Goal: Task Accomplishment & Management: Manage account settings

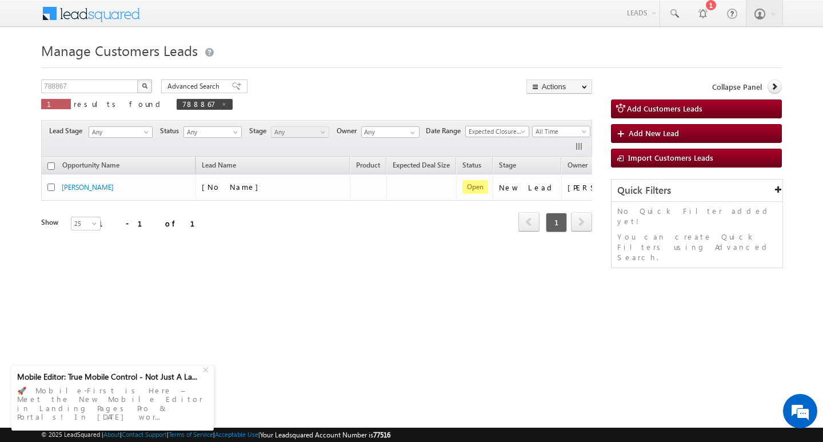
click at [113, 78] on div "Manage Customers Leads Customers Leads updated successfully. 788867 X 1 results…" at bounding box center [411, 181] width 741 height 286
click at [114, 80] on input "788867" at bounding box center [90, 86] width 98 height 14
type input "Search Customers Leads"
click at [114, 85] on input "text" at bounding box center [90, 86] width 98 height 14
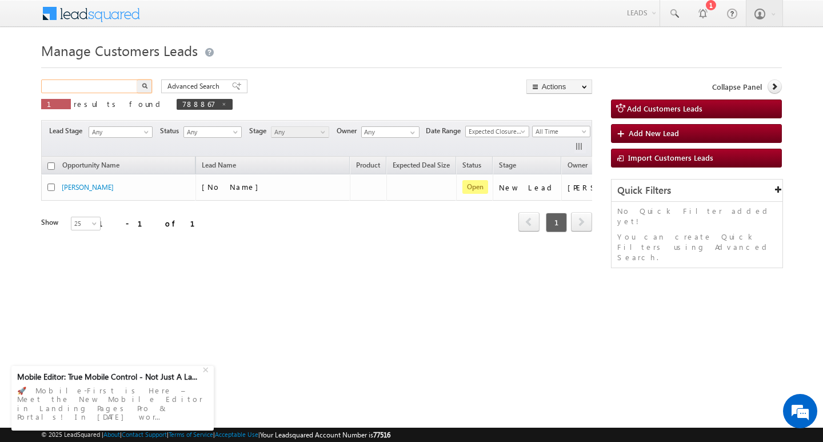
paste input "789329"
type input "789329"
click at [137, 79] on button "button" at bounding box center [144, 86] width 15 height 14
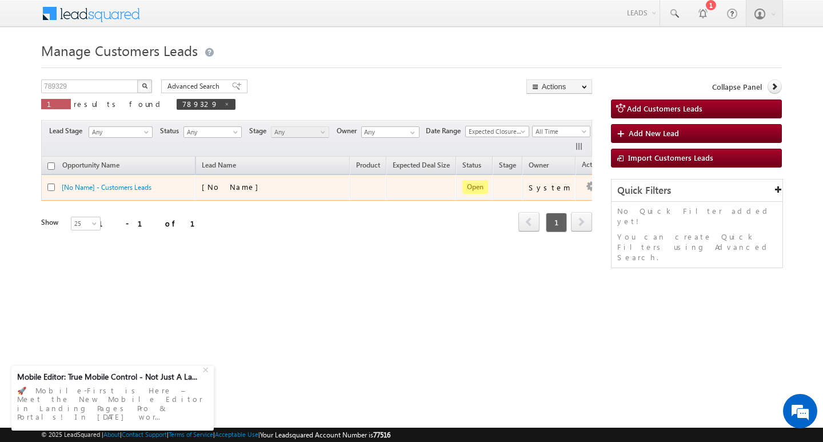
click at [123, 181] on td "[No Name] - Customers Leads" at bounding box center [118, 187] width 154 height 26
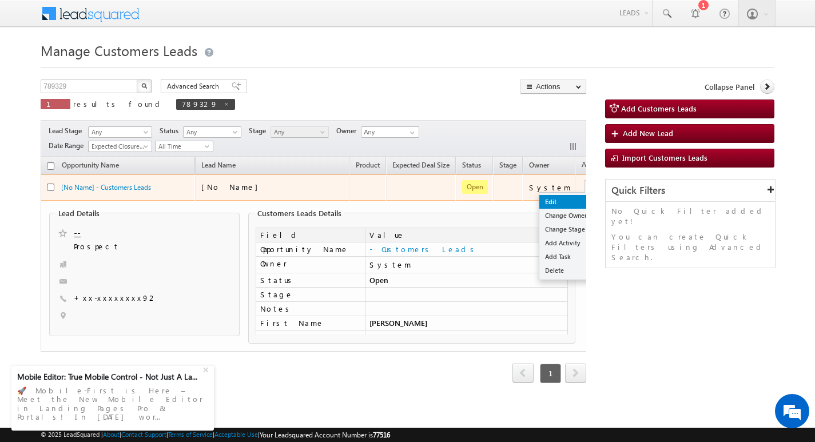
click at [553, 201] on link "Edit" at bounding box center [567, 202] width 57 height 14
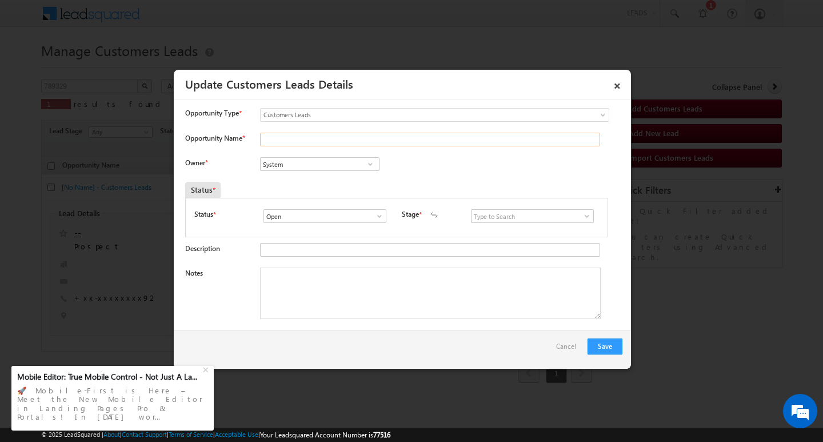
click at [333, 135] on input "Opportunity Name *" at bounding box center [430, 140] width 340 height 14
click at [345, 142] on input "Opportunity Name *" at bounding box center [430, 140] width 340 height 14
paste input "[PERSON_NAME]"
type input "[PERSON_NAME]"
click at [318, 288] on textarea "Notes" at bounding box center [430, 293] width 341 height 51
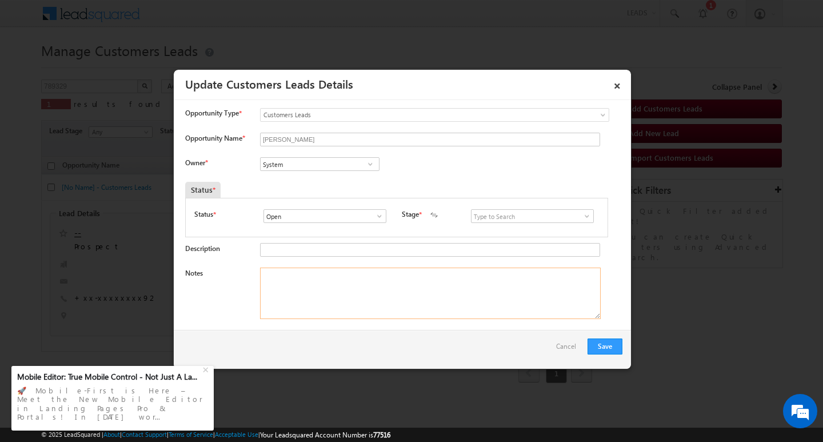
click at [354, 282] on textarea "Notes" at bounding box center [430, 293] width 341 height 51
click at [302, 157] on input "System" at bounding box center [319, 164] width 119 height 14
click at [291, 163] on input at bounding box center [319, 164] width 119 height 14
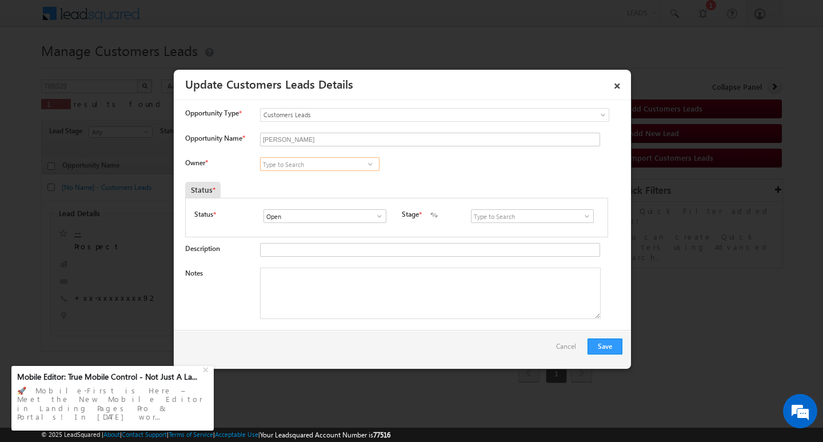
paste input "[EMAIL_ADDRESS][DOMAIN_NAME]"
click at [307, 177] on link "Gaurav Kumar [EMAIL_ADDRESS][DOMAIN_NAME]" at bounding box center [319, 182] width 119 height 22
type input "[PERSON_NAME]"
click at [329, 305] on textarea "Notes" at bounding box center [430, 293] width 341 height 51
click at [360, 289] on textarea "Notes" at bounding box center [430, 293] width 341 height 51
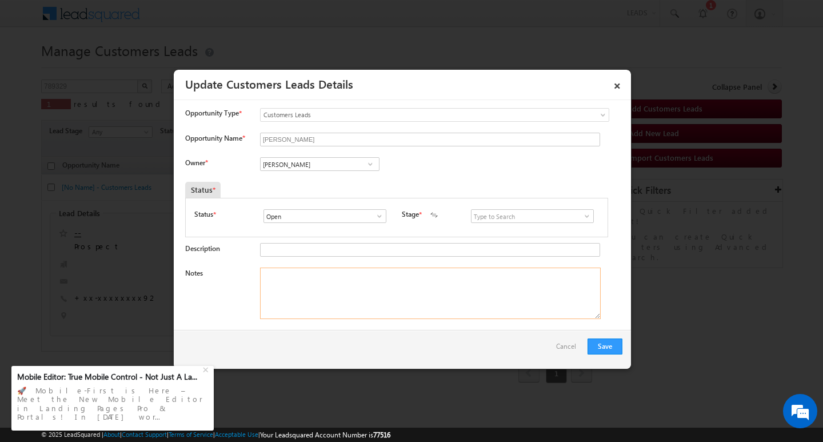
paste textarea "Customer Name : mayn ka / ag 32. / b / mothe income : 2l / worak experyse 8y/ p…"
click at [508, 288] on textarea "Customer Name : mayn ka / ag 32. / b / mothe income : 2l / worak experyse 8y/ p…" at bounding box center [430, 293] width 341 height 51
type textarea "Customer Name : mayn ka / ag 32. / b / mothe income : 2l / worak experyse 8y/ p…"
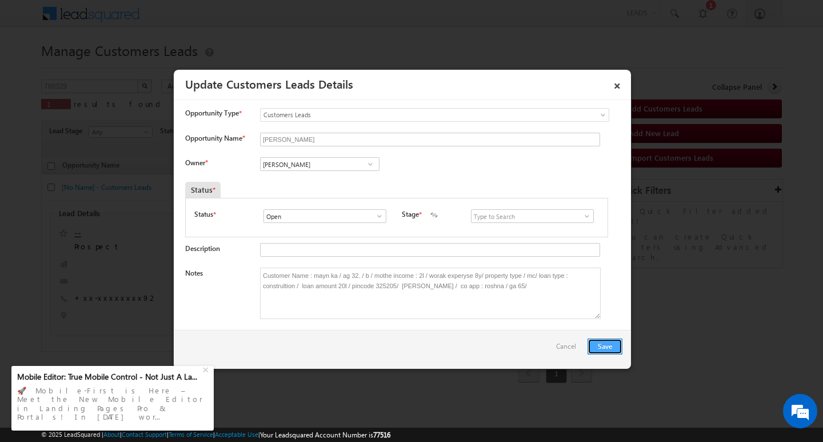
click at [594, 340] on button "Save" at bounding box center [605, 346] width 35 height 16
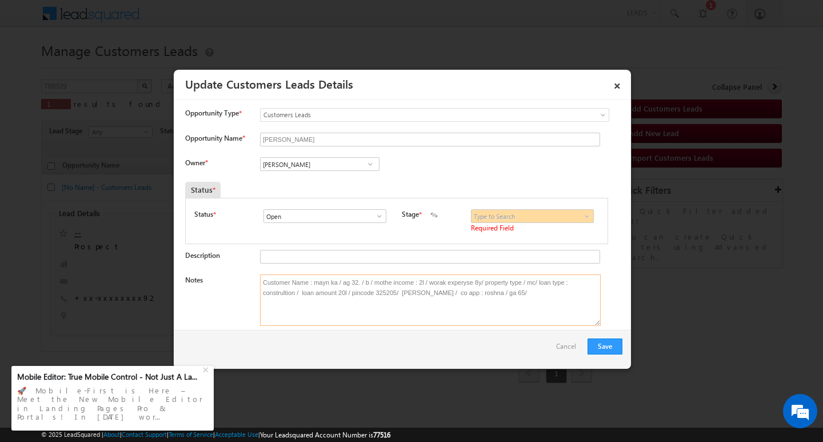
click at [386, 322] on textarea "Customer Name : mayn ka / ag 32. / b / mothe income : 2l / worak experyse 8y/ p…" at bounding box center [430, 299] width 341 height 51
click at [554, 230] on span "Required Field" at bounding box center [535, 229] width 128 height 12
click at [456, 218] on div "Status * Open Won Lost Open Stage * New Lead Interested" at bounding box center [396, 222] width 405 height 26
click at [437, 166] on div "Owner * System System [PERSON_NAME] [PERSON_NAME] [PERSON_NAME] [PERSON_NAME] […" at bounding box center [403, 166] width 437 height 19
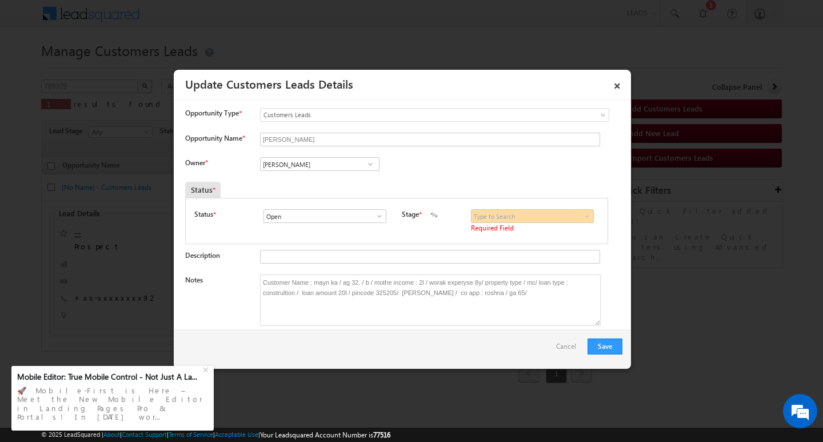
click at [437, 166] on div "Owner * System System [PERSON_NAME] [PERSON_NAME] [PERSON_NAME] [PERSON_NAME] […" at bounding box center [403, 166] width 437 height 19
click at [342, 166] on input "[PERSON_NAME]" at bounding box center [319, 164] width 119 height 14
click at [344, 136] on input "[PERSON_NAME]" at bounding box center [430, 140] width 340 height 14
click at [544, 322] on textarea "Customer Name : mayn ka / ag 32. / b / mothe income : 2l / worak experyse 8y/ p…" at bounding box center [430, 299] width 341 height 51
click at [604, 349] on button "Save" at bounding box center [605, 346] width 35 height 16
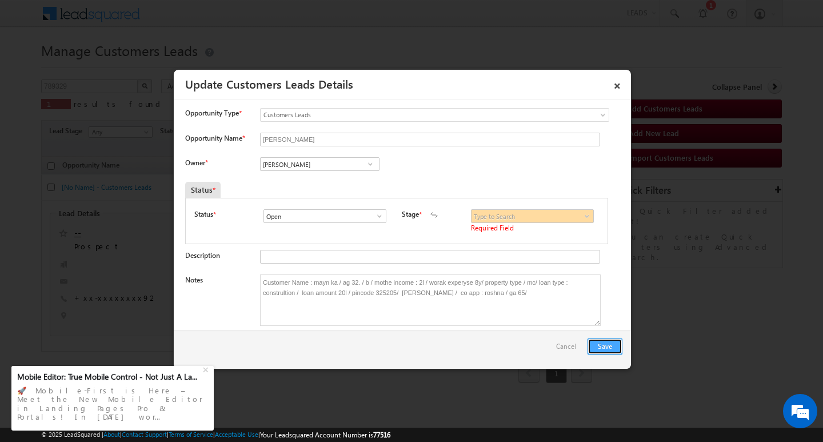
click at [604, 349] on button "Save" at bounding box center [605, 346] width 35 height 16
click at [558, 216] on input at bounding box center [532, 216] width 123 height 14
click at [582, 218] on span at bounding box center [586, 215] width 11 height 9
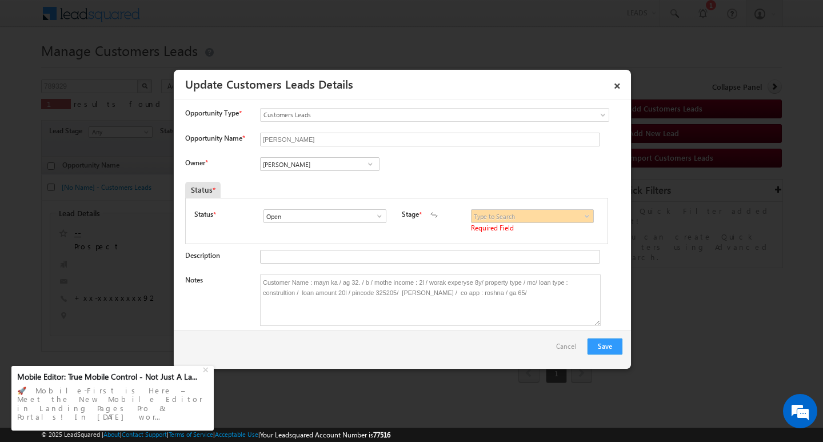
click at [582, 218] on span at bounding box center [586, 215] width 11 height 9
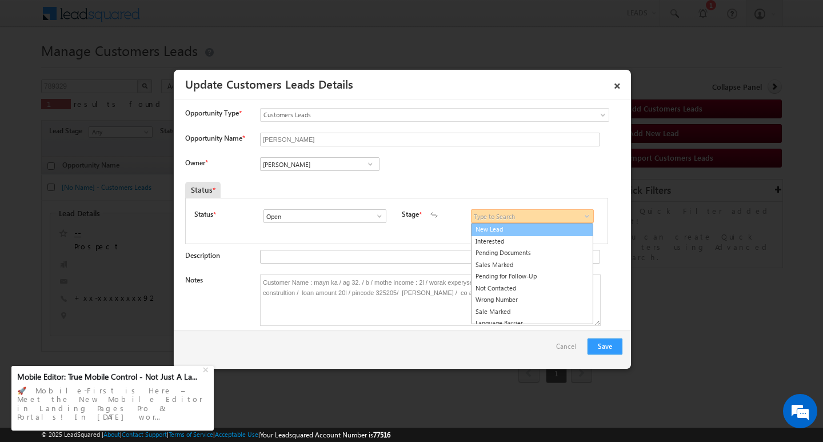
click at [547, 231] on link "New Lead" at bounding box center [532, 229] width 122 height 13
type input "New Lead"
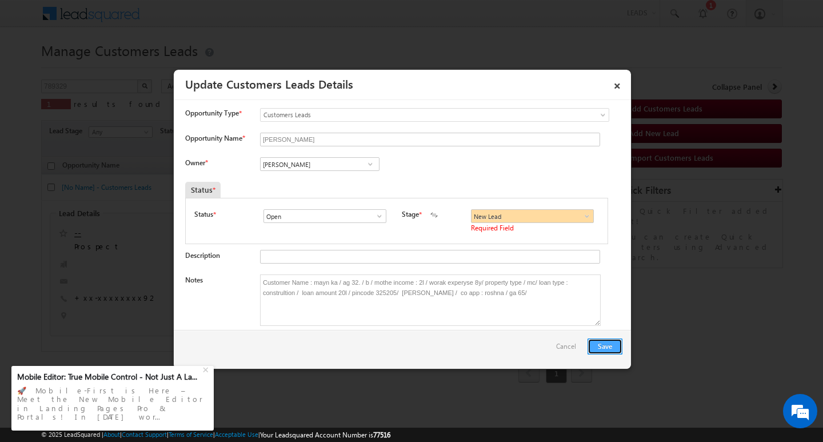
click at [592, 341] on button "Save" at bounding box center [605, 346] width 35 height 16
